Goal: Transaction & Acquisition: Purchase product/service

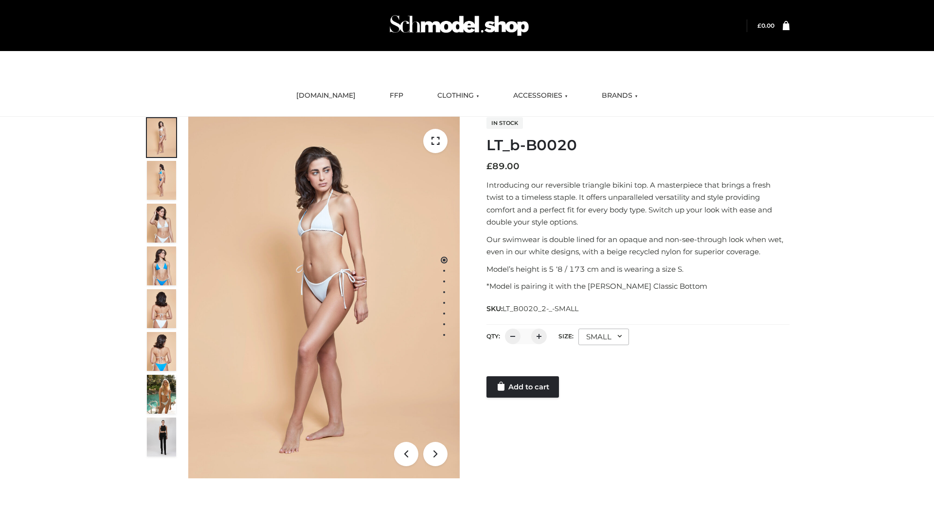
click at [523, 387] on link "Add to cart" at bounding box center [522, 386] width 72 height 21
